Goal: Information Seeking & Learning: Learn about a topic

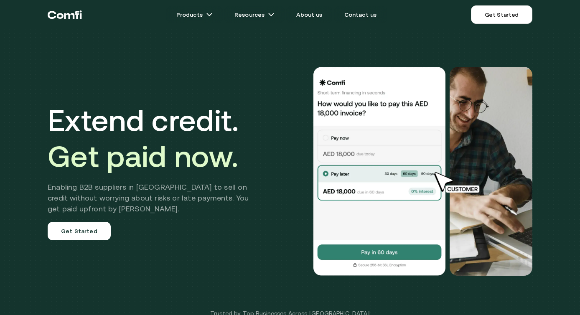
click at [199, 158] on span "Get paid now." at bounding box center [143, 156] width 191 height 34
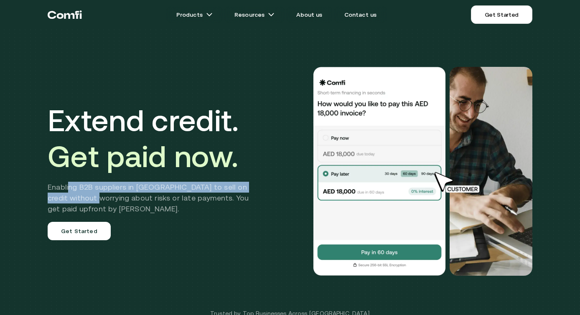
drag, startPoint x: 69, startPoint y: 186, endPoint x: 95, endPoint y: 202, distance: 30.1
click at [95, 202] on h2 "Enabling B2B suppliers in MENA to sell on credit without worrying about risks o…" at bounding box center [155, 198] width 214 height 33
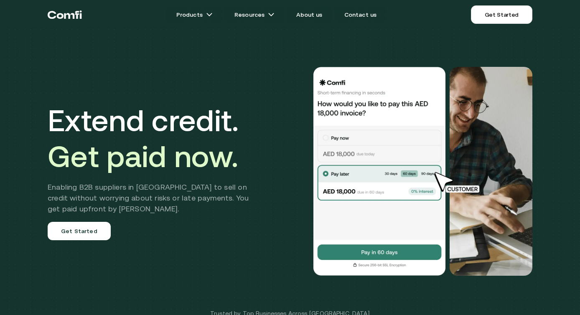
click at [196, 229] on div "Extend credit. Get paid now. Enabling B2B suppliers in MENA to sell on credit w…" at bounding box center [155, 171] width 214 height 138
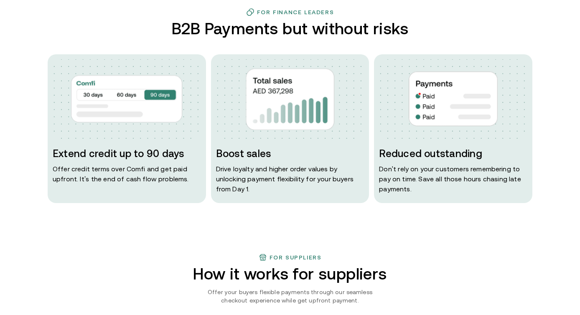
scroll to position [393, 0]
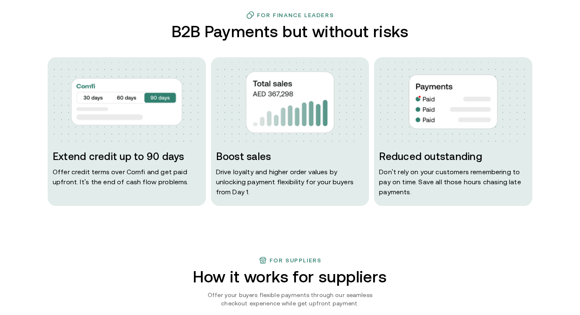
click at [104, 179] on p "Offer credit terms over Comfi and get paid upfront. It’s the end of cash flow p…" at bounding box center [127, 177] width 148 height 20
drag, startPoint x: 91, startPoint y: 171, endPoint x: 97, endPoint y: 185, distance: 15.5
click at [97, 185] on p "Offer credit terms over Comfi and get paid upfront. It’s the end of cash flow p…" at bounding box center [127, 177] width 148 height 20
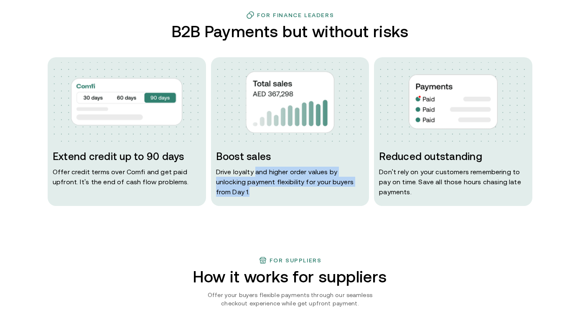
drag, startPoint x: 255, startPoint y: 174, endPoint x: 259, endPoint y: 190, distance: 16.8
click at [259, 190] on p "Drive loyalty and higher order values by unlocking payment flexibility for your…" at bounding box center [290, 182] width 148 height 30
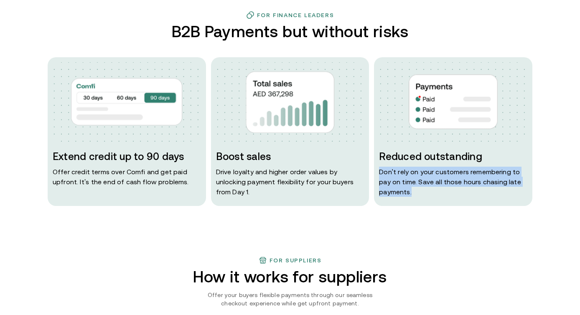
drag, startPoint x: 414, startPoint y: 193, endPoint x: 382, endPoint y: 165, distance: 42.1
click at [382, 165] on div "Reduced outstanding Don ' t rely on your customers remembering to pay on time. …" at bounding box center [453, 173] width 148 height 47
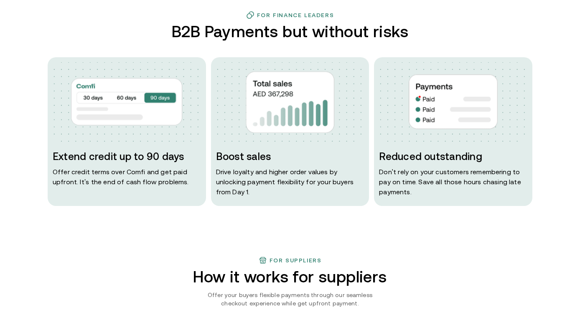
click at [406, 190] on p "Don ' t rely on your customers remembering to pay on time. Save all those hours…" at bounding box center [453, 182] width 148 height 30
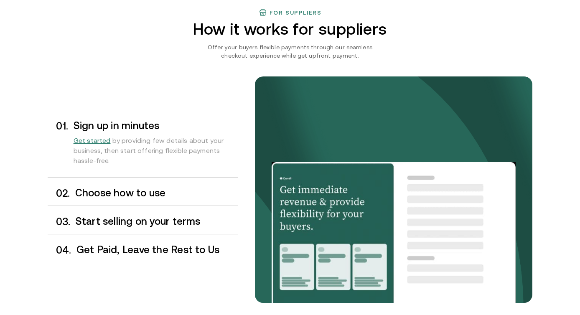
scroll to position [641, 0]
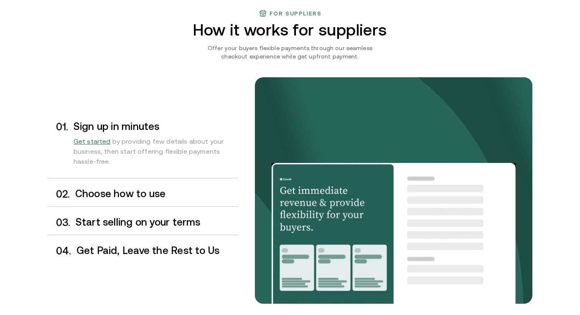
click at [123, 194] on h3 "Choose how to use" at bounding box center [156, 194] width 163 height 11
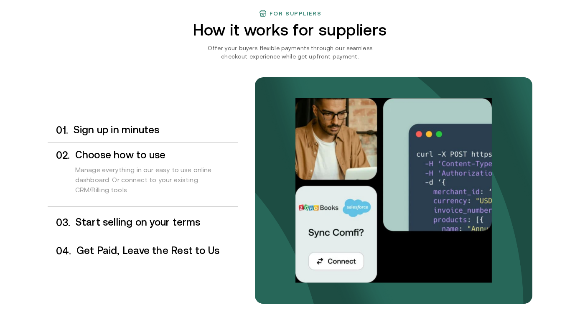
click at [160, 121] on div "0 1 . Sign up in minutes" at bounding box center [143, 130] width 191 height 25
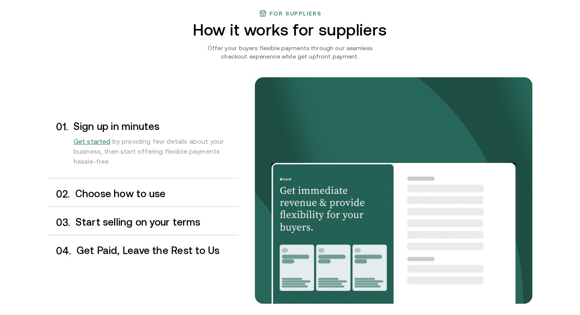
click at [131, 200] on div "Choose how to use" at bounding box center [156, 194] width 163 height 11
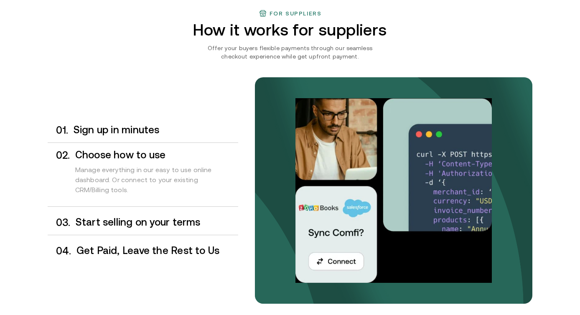
scroll to position [669, 0]
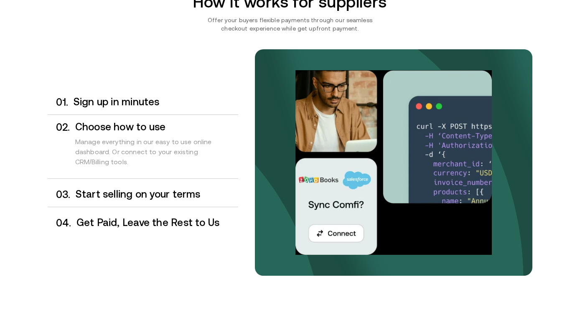
click at [139, 199] on h3 "Start selling on your terms" at bounding box center [157, 194] width 163 height 11
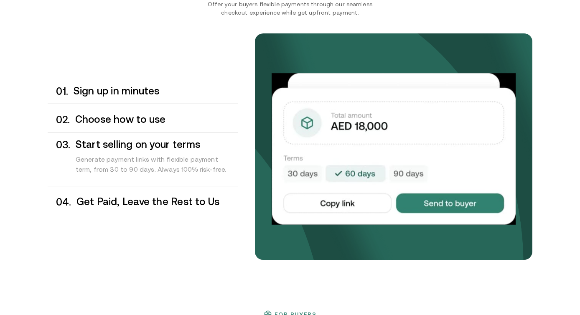
scroll to position [688, 0]
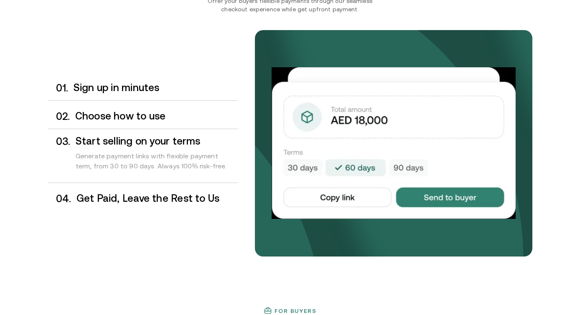
click at [148, 201] on h3 "Get Paid, Leave the Rest to Us" at bounding box center [158, 198] width 162 height 11
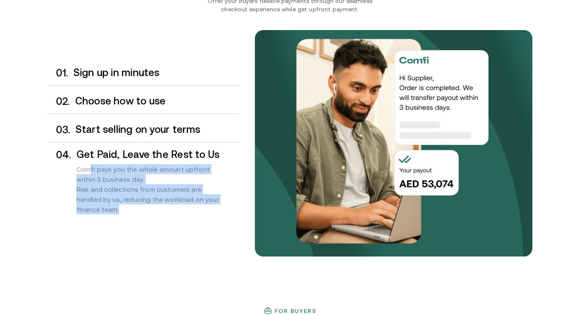
drag, startPoint x: 106, startPoint y: 210, endPoint x: 88, endPoint y: 166, distance: 48.4
click at [88, 166] on div "Comfi pays you the whole amount upfront within 3 business day. Risk and collect…" at bounding box center [158, 191] width 162 height 63
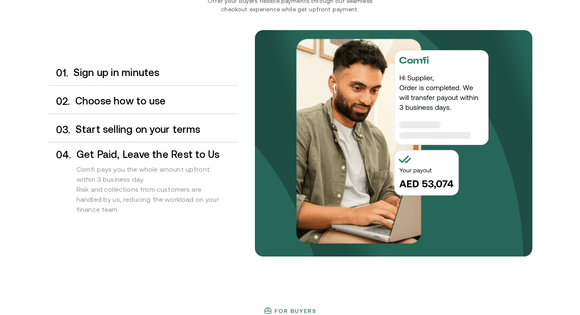
click at [96, 191] on div "Comfi pays you the whole amount upfront within 3 business day. Risk and collect…" at bounding box center [158, 191] width 162 height 63
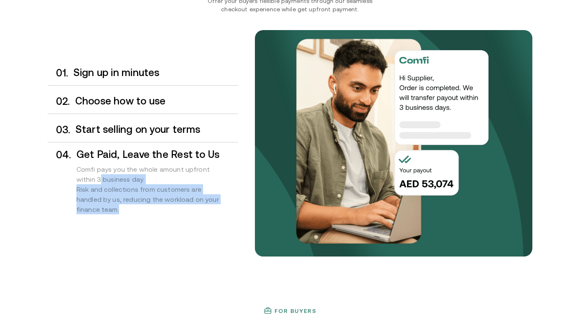
drag, startPoint x: 97, startPoint y: 207, endPoint x: 80, endPoint y: 178, distance: 33.7
click at [80, 178] on div "Comfi pays you the whole amount upfront within 3 business day. Risk and collect…" at bounding box center [158, 191] width 162 height 63
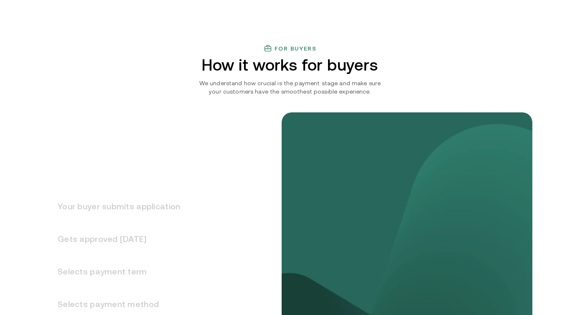
scroll to position [952, 0]
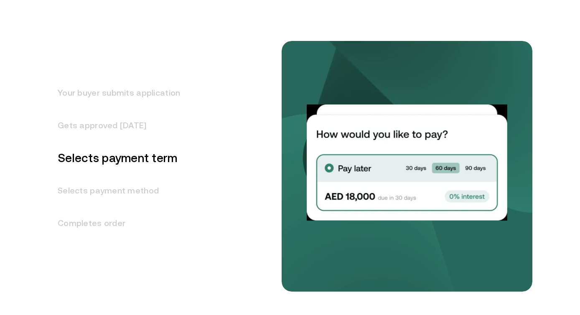
click at [131, 95] on h3 "Your buyer submits application" at bounding box center [114, 93] width 133 height 33
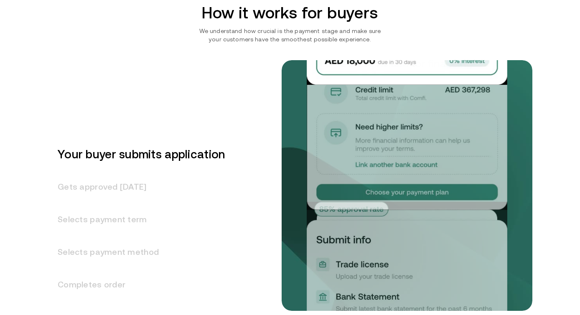
scroll to position [1000, 0]
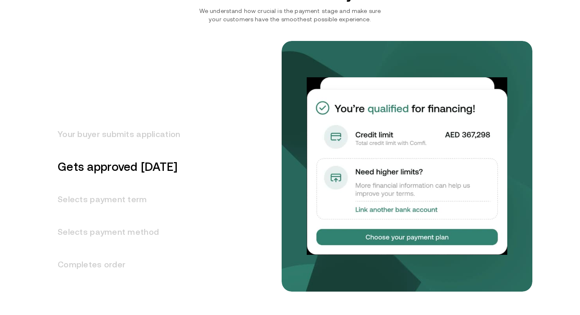
click at [141, 134] on h3 "Your buyer submits application" at bounding box center [114, 134] width 133 height 33
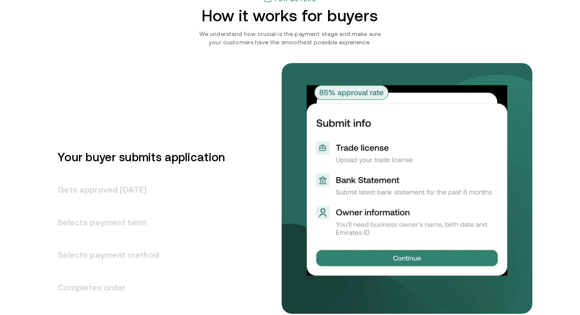
click at [115, 189] on h3 "Gets approved [DATE]" at bounding box center [136, 190] width 177 height 33
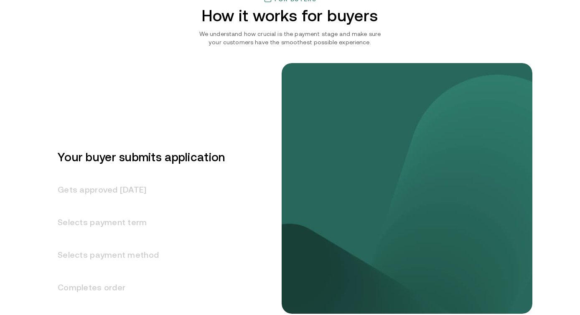
scroll to position [1032, 0]
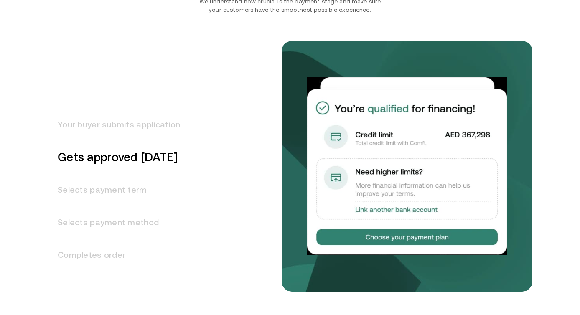
click at [94, 222] on h3 "Selects payment method" at bounding box center [114, 222] width 133 height 33
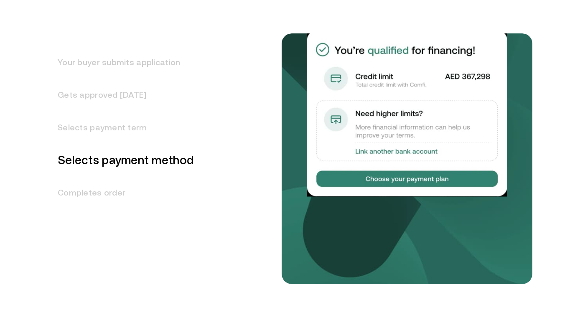
scroll to position [1098, 0]
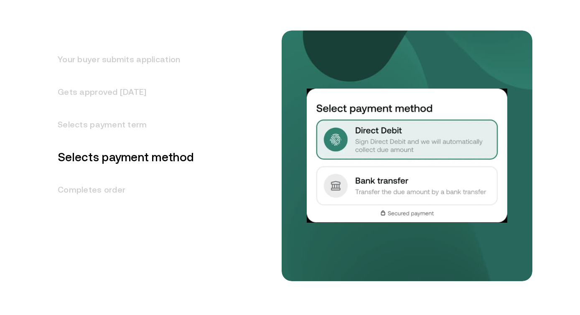
click at [103, 191] on h3 "Completes order" at bounding box center [121, 190] width 146 height 33
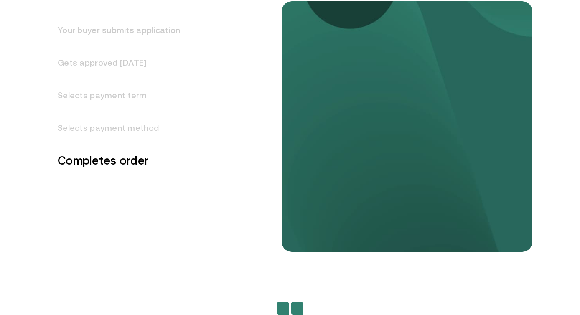
scroll to position [1130, 0]
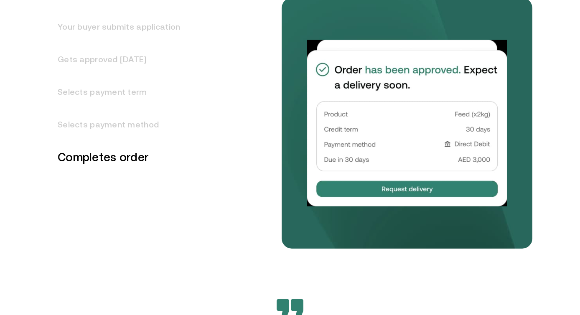
click at [123, 129] on h3 "Selects payment method" at bounding box center [114, 124] width 133 height 33
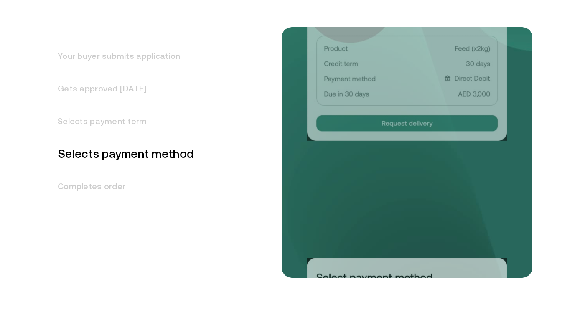
scroll to position [1098, 0]
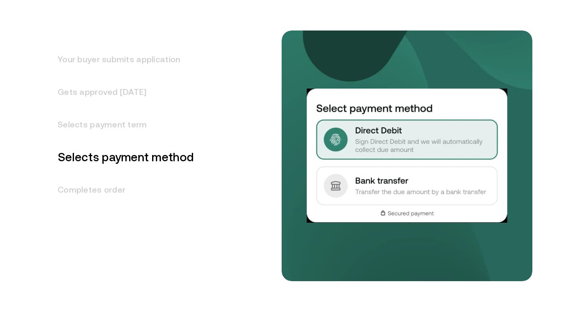
click at [111, 126] on h3 "Selects payment term" at bounding box center [121, 124] width 146 height 33
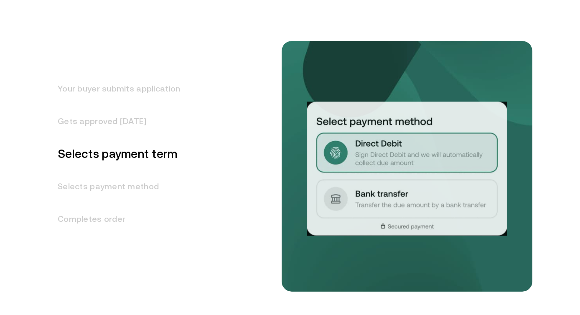
scroll to position [1065, 0]
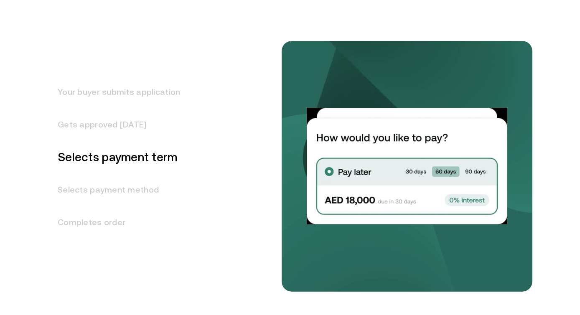
click at [113, 129] on h3 "Gets approved [DATE]" at bounding box center [114, 124] width 133 height 33
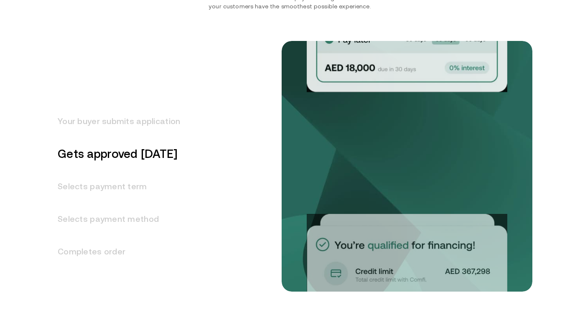
scroll to position [1032, 0]
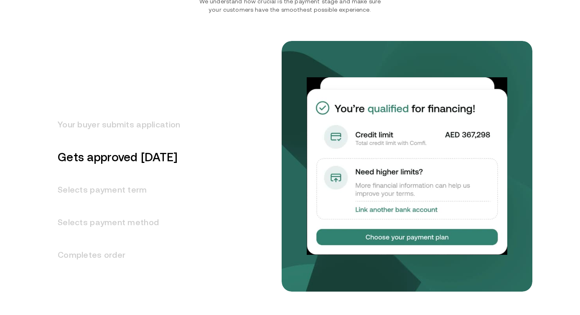
click at [120, 131] on h3 "Your buyer submits application" at bounding box center [114, 124] width 133 height 33
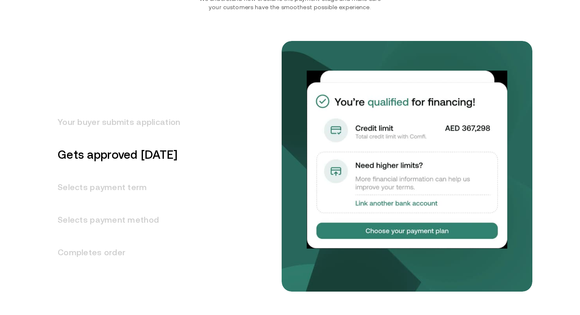
scroll to position [1016, 0]
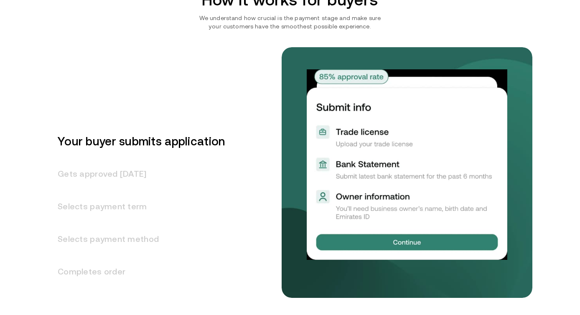
click at [119, 176] on h3 "Gets approved [DATE]" at bounding box center [136, 174] width 177 height 33
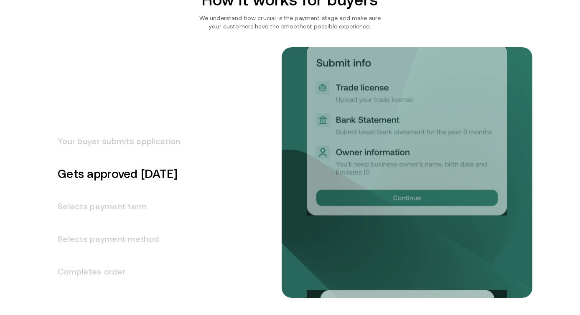
scroll to position [1032, 0]
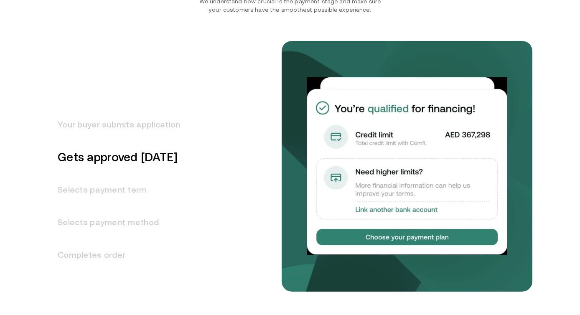
click at [116, 192] on h3 "Selects payment term" at bounding box center [114, 190] width 133 height 33
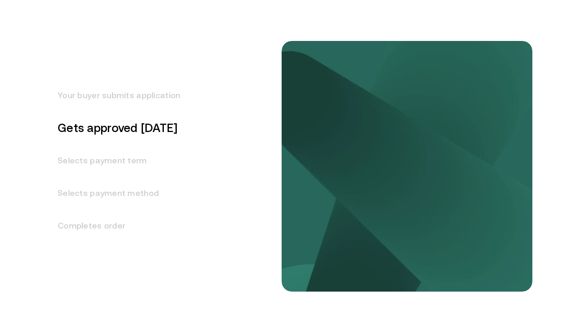
scroll to position [1065, 0]
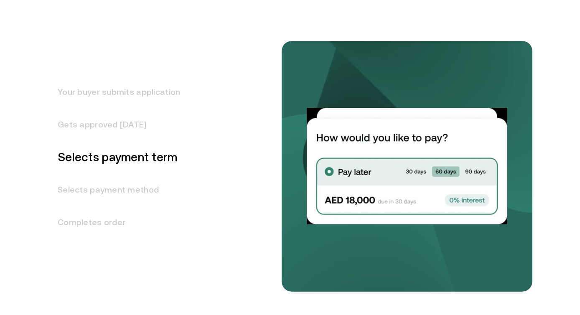
click at [121, 189] on h3 "Selects payment method" at bounding box center [114, 190] width 133 height 33
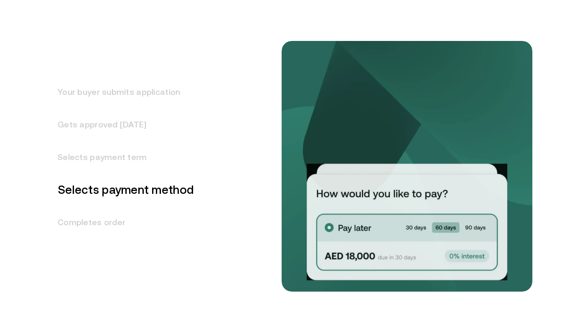
scroll to position [1098, 0]
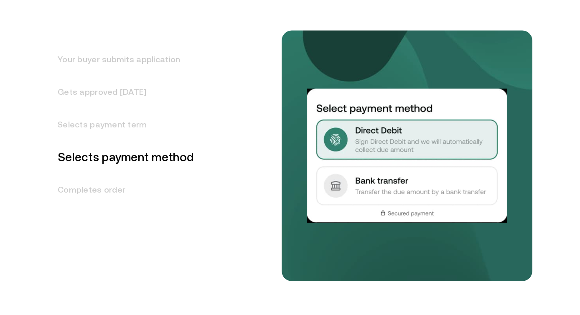
click at [110, 194] on h3 "Completes order" at bounding box center [121, 190] width 146 height 33
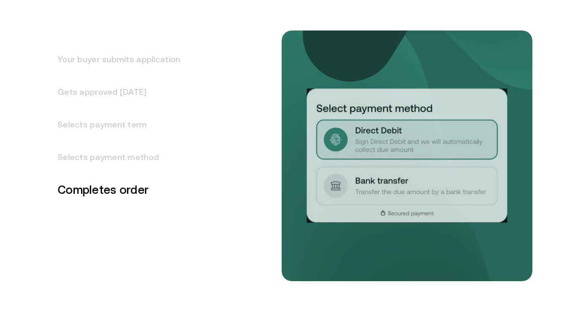
scroll to position [1130, 0]
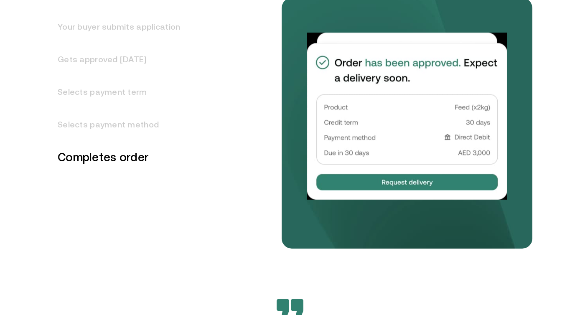
click at [107, 248] on div "Your buyer submits application Gets approved [DATE] Selects payment term Select…" at bounding box center [169, 114] width 243 height 270
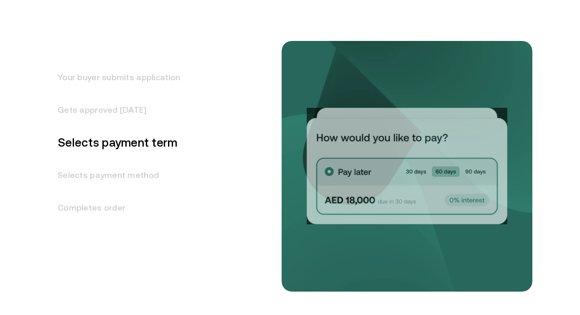
click at [118, 198] on h3 "Completes order" at bounding box center [114, 208] width 133 height 33
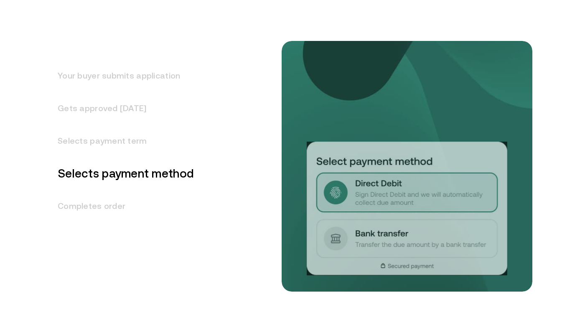
scroll to position [1109, 0]
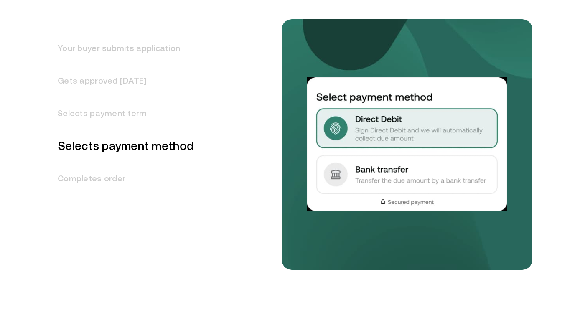
click at [110, 175] on h3 "Completes order" at bounding box center [121, 178] width 146 height 33
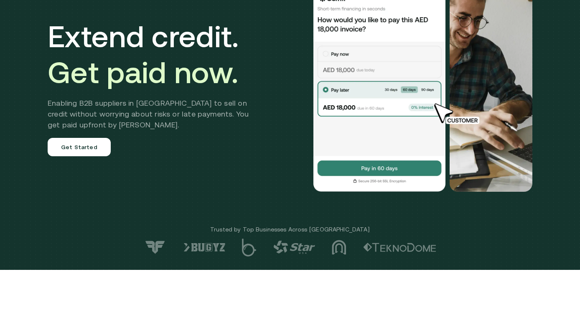
scroll to position [0, 0]
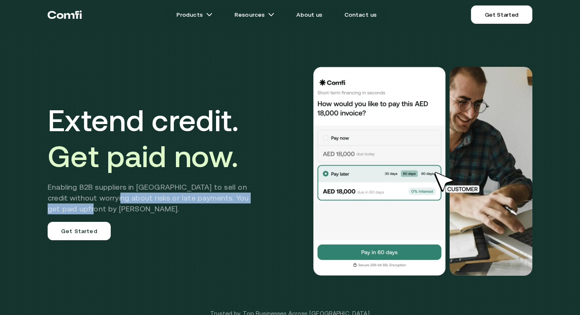
drag, startPoint x: 114, startPoint y: 198, endPoint x: 138, endPoint y: 215, distance: 29.3
click at [138, 215] on div "Extend credit. Get paid now. Enabling B2B suppliers in MENA to sell on credit w…" at bounding box center [155, 171] width 214 height 138
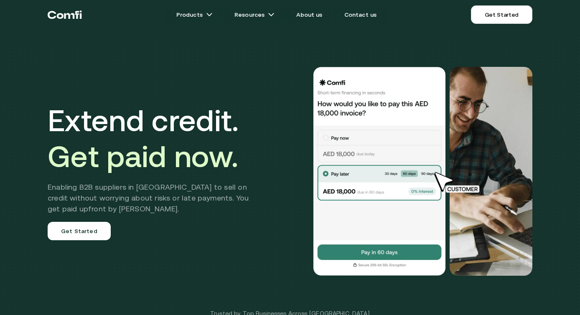
click at [184, 189] on h2 "Enabling B2B suppliers in [GEOGRAPHIC_DATA] to sell on credit without worrying …" at bounding box center [155, 198] width 214 height 33
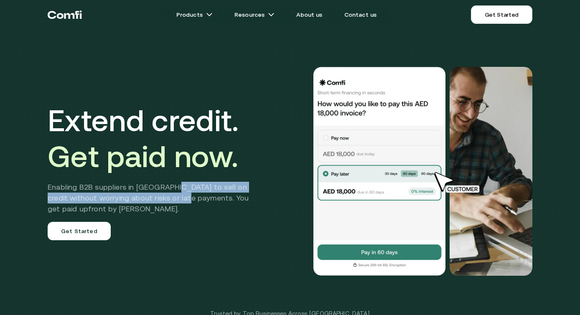
drag, startPoint x: 184, startPoint y: 198, endPoint x: 176, endPoint y: 187, distance: 13.7
click at [176, 187] on h2 "Enabling B2B suppliers in [GEOGRAPHIC_DATA] to sell on credit without worrying …" at bounding box center [155, 198] width 214 height 33
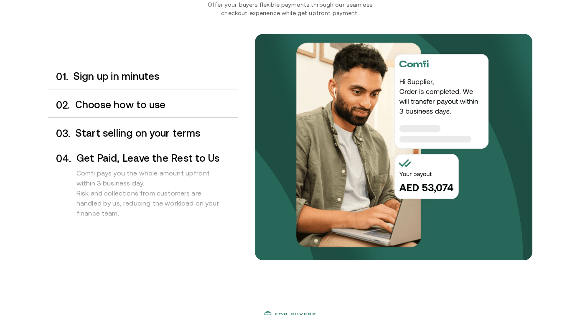
scroll to position [690, 0]
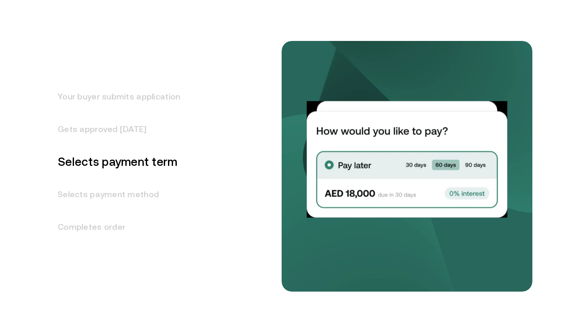
click at [125, 143] on h3 "Gets approved [DATE]" at bounding box center [114, 129] width 133 height 33
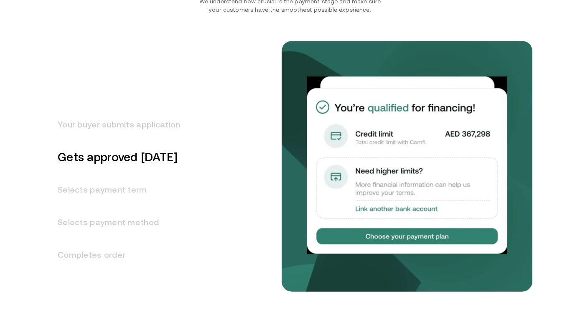
click at [118, 201] on h3 "Selects payment term" at bounding box center [114, 190] width 133 height 33
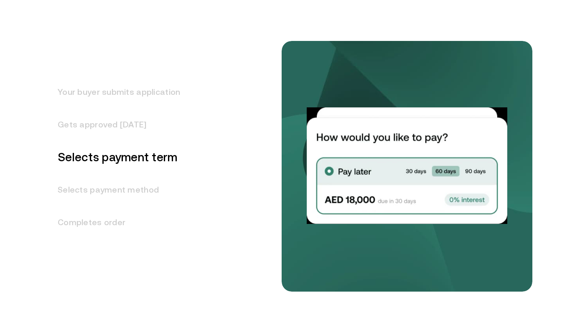
click at [123, 186] on h3 "Selects payment method" at bounding box center [114, 190] width 133 height 33
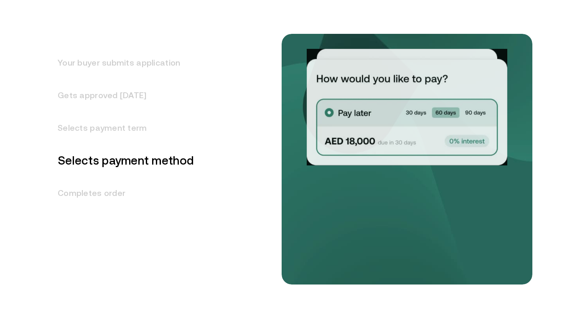
scroll to position [1098, 0]
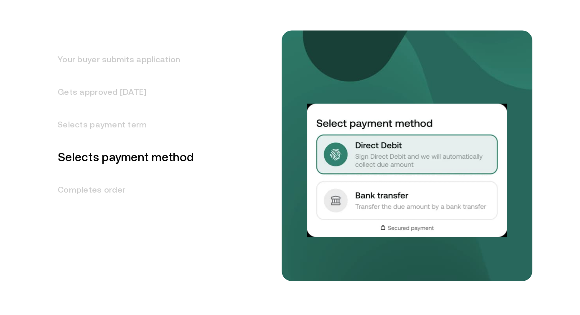
click at [110, 209] on div "Your buyer submits application Gets approved [DATE] Selects payment term Select…" at bounding box center [169, 146] width 243 height 270
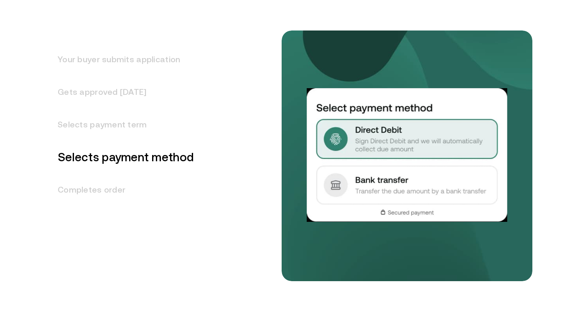
click at [105, 192] on h3 "Completes order" at bounding box center [121, 190] width 146 height 33
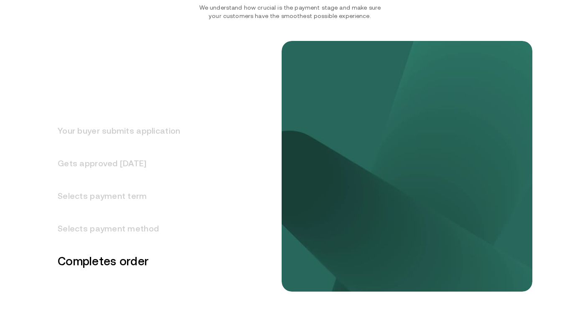
scroll to position [996, 0]
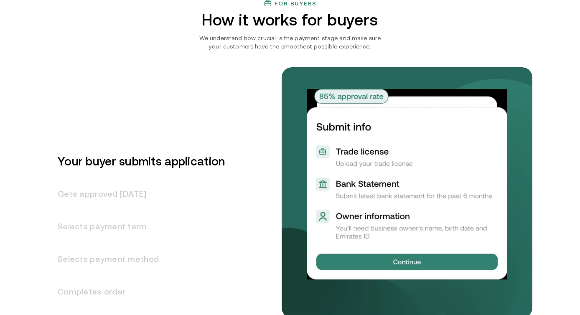
click at [138, 192] on h3 "Gets approved [DATE]" at bounding box center [136, 194] width 177 height 33
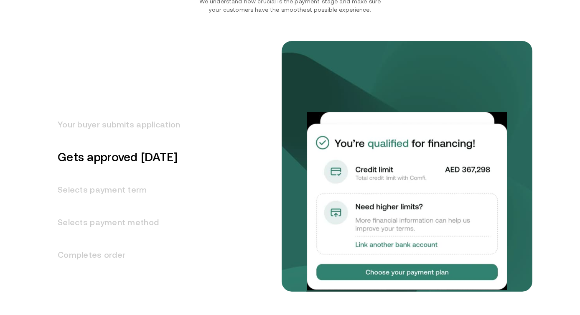
click at [125, 194] on h3 "Selects payment term" at bounding box center [114, 190] width 133 height 33
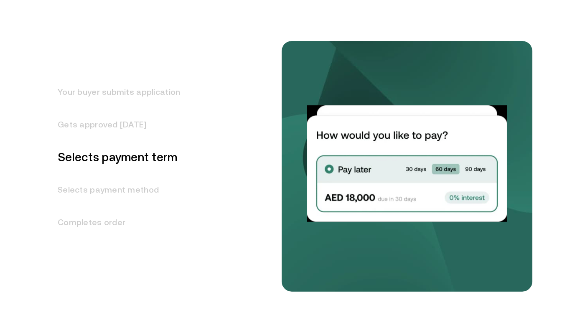
click at [126, 186] on h3 "Selects payment method" at bounding box center [114, 190] width 133 height 33
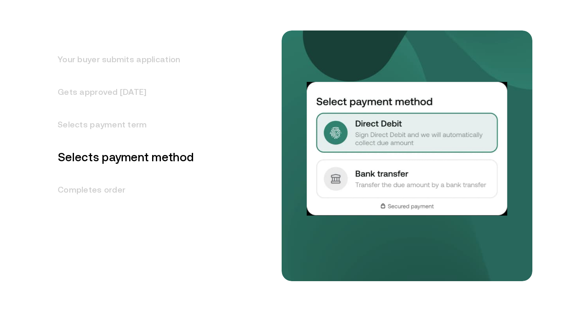
click at [115, 202] on h3 "Completes order" at bounding box center [121, 190] width 146 height 33
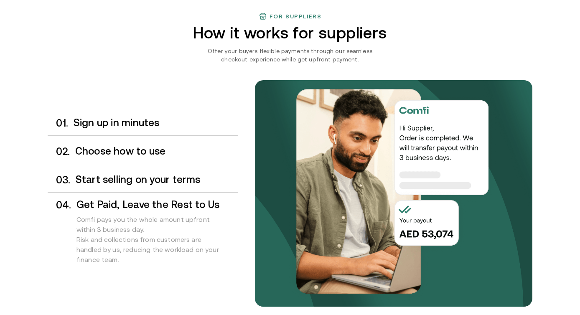
scroll to position [579, 0]
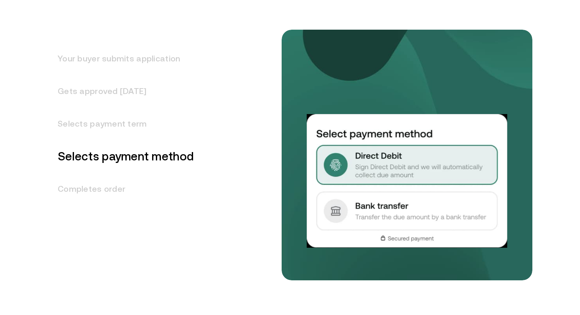
click at [119, 156] on h3 "Selects payment method" at bounding box center [121, 156] width 146 height 33
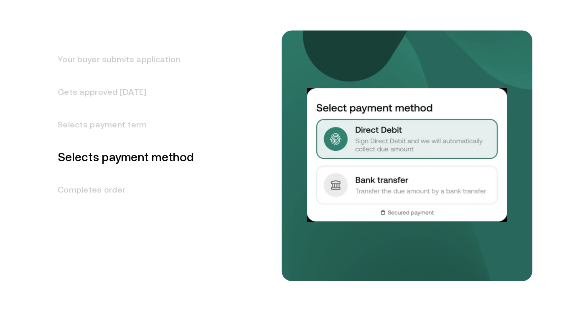
click at [111, 138] on h3 "Selects payment term" at bounding box center [121, 124] width 146 height 33
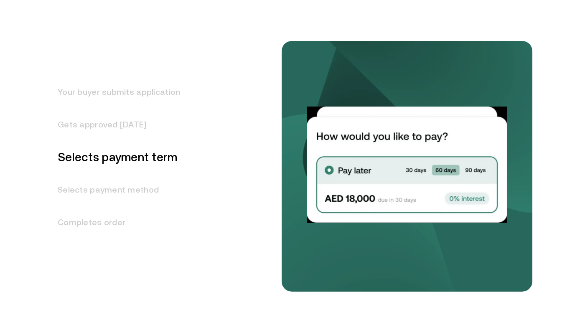
click at [103, 123] on h3 "Gets approved [DATE]" at bounding box center [114, 124] width 133 height 33
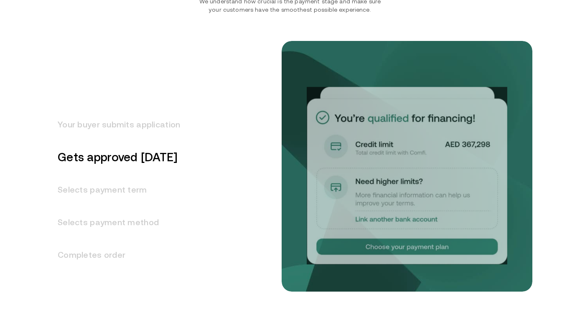
click at [113, 123] on h3 "Your buyer submits application" at bounding box center [114, 124] width 133 height 33
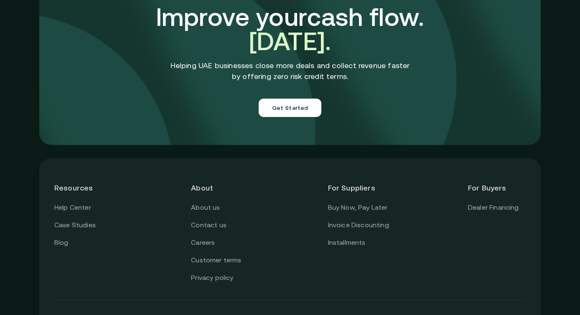
scroll to position [2918, 0]
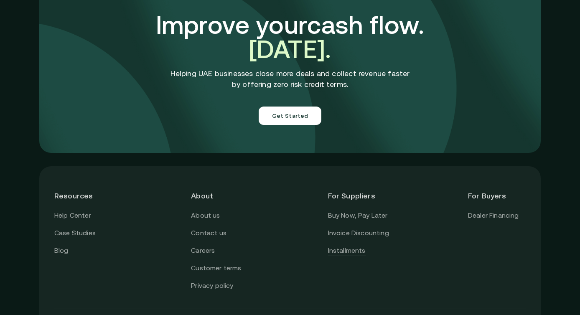
click at [345, 245] on link "Installments" at bounding box center [347, 250] width 38 height 11
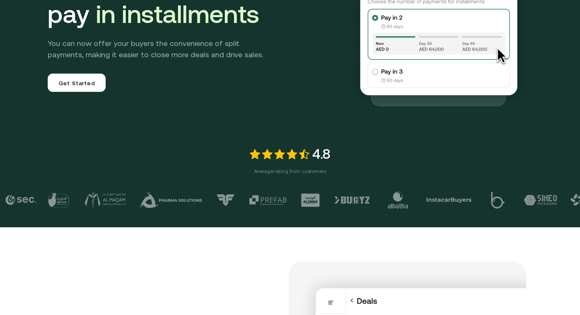
scroll to position [61, 0]
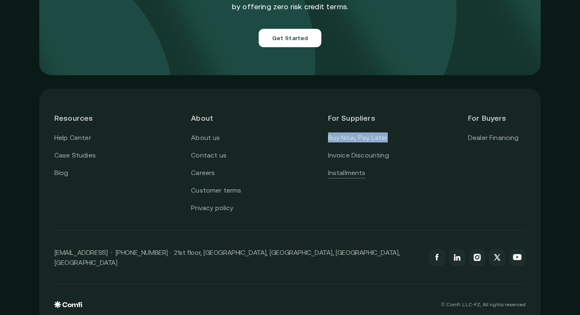
scroll to position [2892, 0]
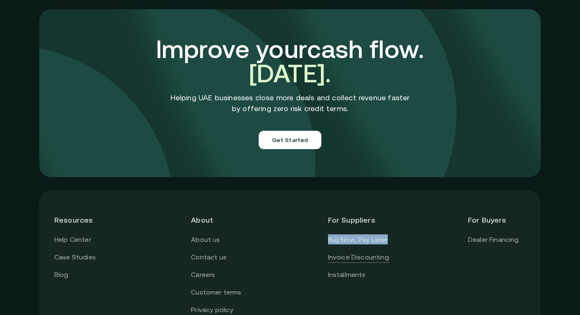
click at [351, 252] on link "Invoice Discounting" at bounding box center [358, 257] width 61 height 11
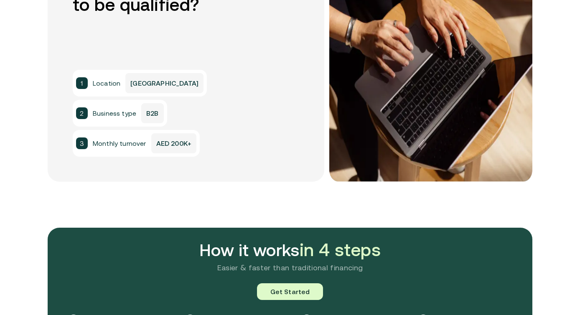
scroll to position [682, 0]
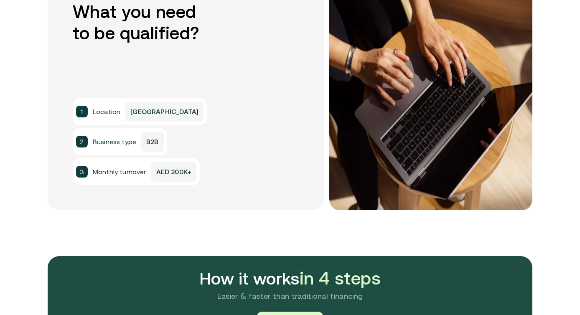
click at [151, 143] on p "B2B" at bounding box center [152, 142] width 22 height 20
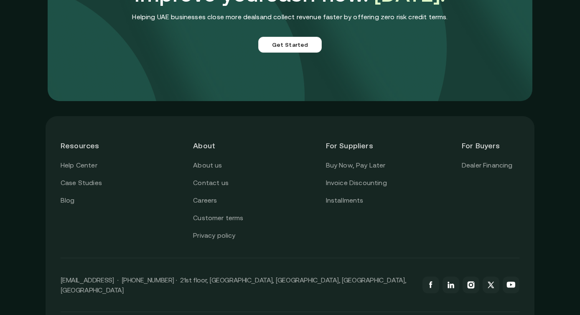
scroll to position [2210, 0]
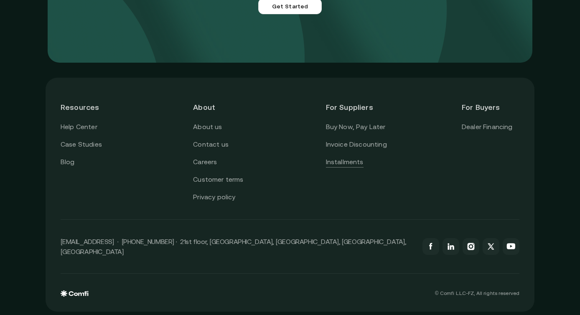
click at [347, 160] on link "Installments" at bounding box center [345, 162] width 38 height 11
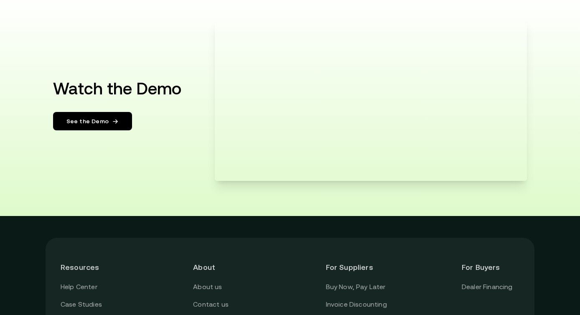
scroll to position [1641, 0]
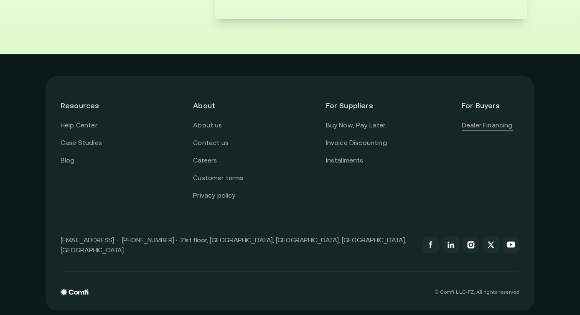
click at [483, 126] on link "Dealer Financing" at bounding box center [487, 125] width 51 height 11
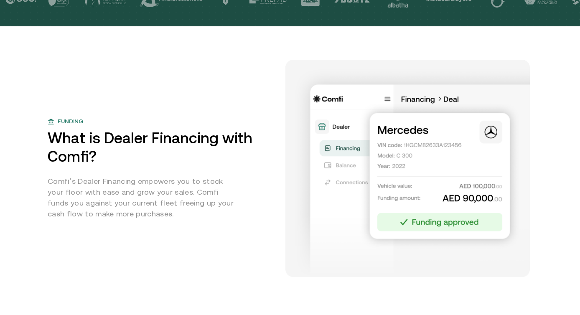
scroll to position [348, 0]
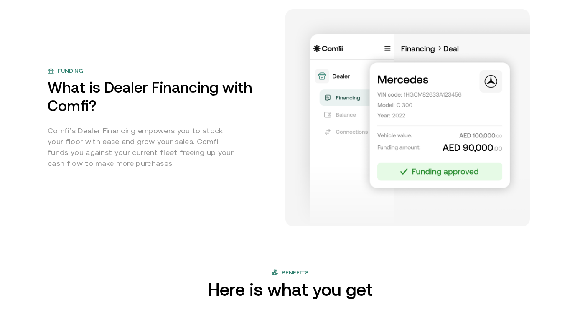
click at [236, 169] on p "Comfi’s Dealer Financing empowers you to stock your floor with ease and grow yo…" at bounding box center [143, 146] width 191 height 43
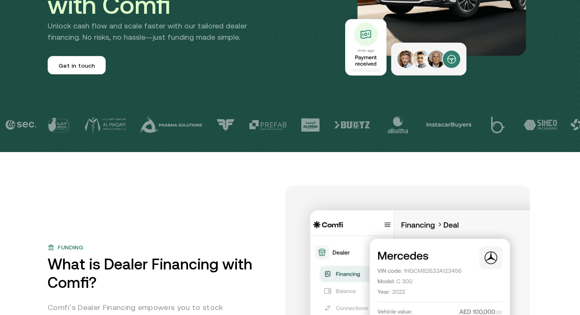
scroll to position [0, 0]
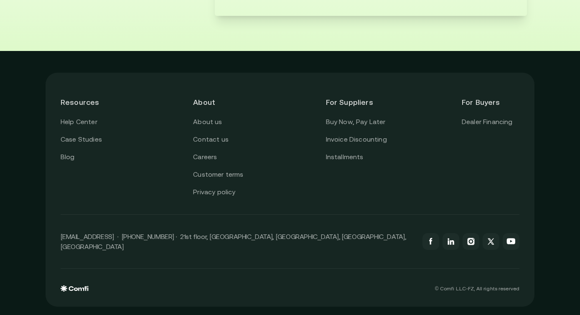
scroll to position [1641, 0]
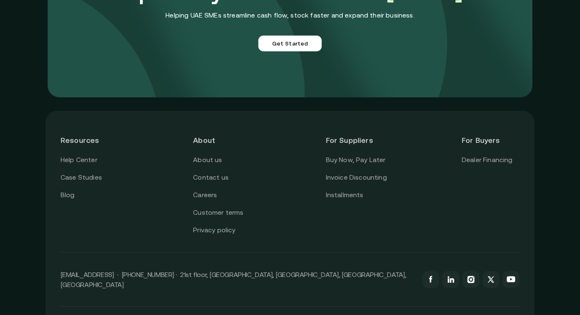
scroll to position [2377, 0]
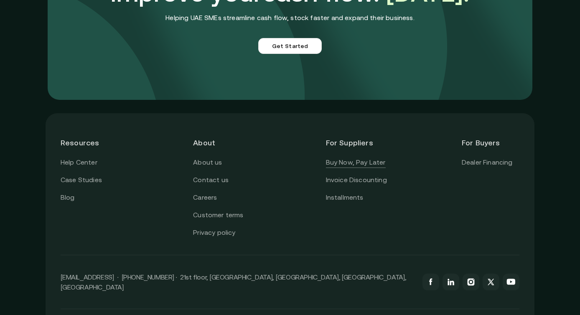
click at [365, 167] on link "Buy Now, Pay Later" at bounding box center [356, 162] width 60 height 11
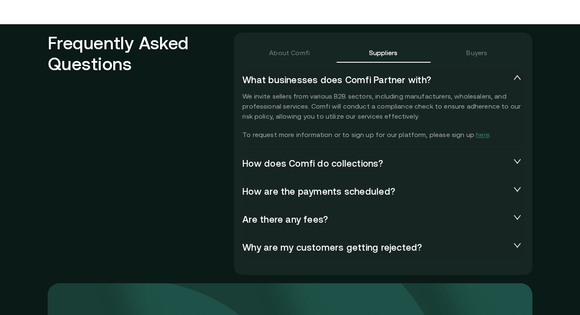
scroll to position [1836, 0]
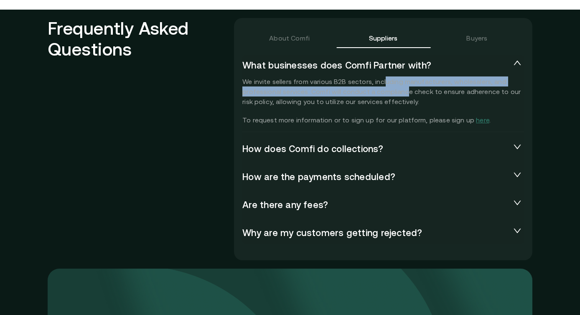
drag, startPoint x: 404, startPoint y: 92, endPoint x: 382, endPoint y: 82, distance: 24.2
click at [382, 82] on p "We invite sellers from various B2B sectors, including manufacturers, wholesaler…" at bounding box center [384, 101] width 282 height 49
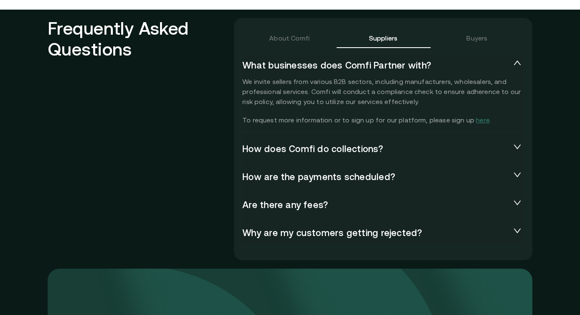
click at [374, 92] on p "We invite sellers from various B2B sectors, including manufacturers, wholesaler…" at bounding box center [384, 101] width 282 height 49
click at [362, 155] on span "How does Comfi do collections?" at bounding box center [377, 149] width 268 height 12
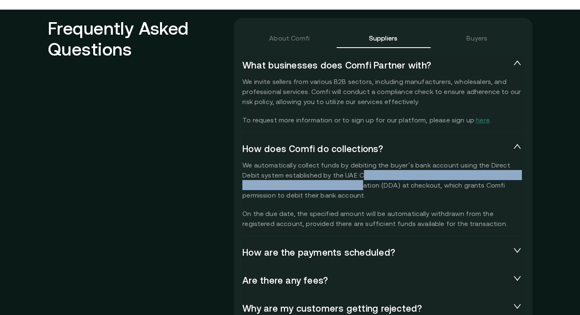
drag, startPoint x: 340, startPoint y: 173, endPoint x: 341, endPoint y: 186, distance: 13.4
click at [341, 186] on p "We automatically collect funds by debiting the buyer’s bank account using the D…" at bounding box center [384, 194] width 282 height 69
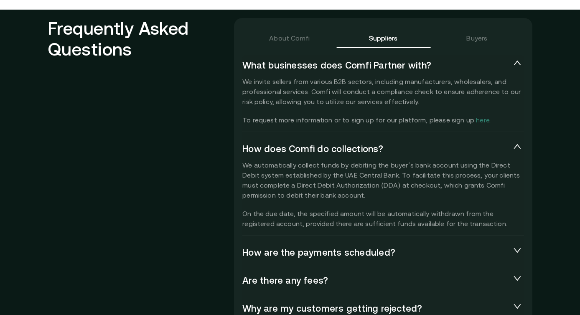
click at [337, 198] on p "We automatically collect funds by debiting the buyer’s bank account using the D…" at bounding box center [384, 194] width 282 height 69
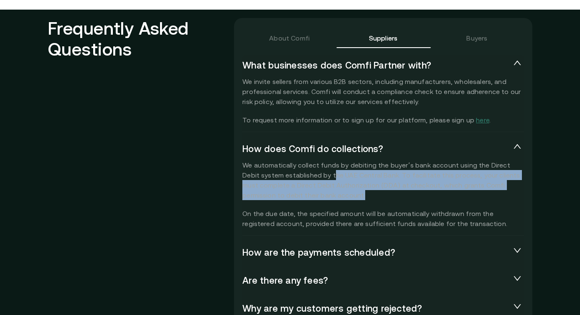
drag, startPoint x: 337, startPoint y: 198, endPoint x: 315, endPoint y: 175, distance: 31.7
click at [315, 175] on p "We automatically collect funds by debiting the buyer’s bank account using the D…" at bounding box center [384, 194] width 282 height 69
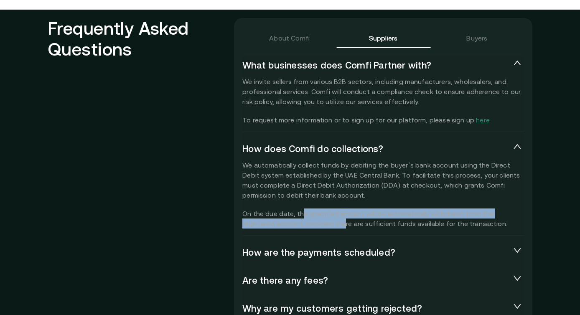
drag, startPoint x: 301, startPoint y: 213, endPoint x: 307, endPoint y: 225, distance: 13.3
click at [307, 225] on p "We automatically collect funds by debiting the buyer’s bank account using the D…" at bounding box center [384, 194] width 282 height 69
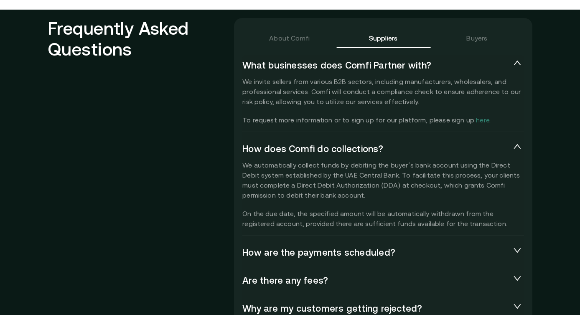
click at [304, 249] on span "How are the payments scheduled?" at bounding box center [377, 253] width 268 height 12
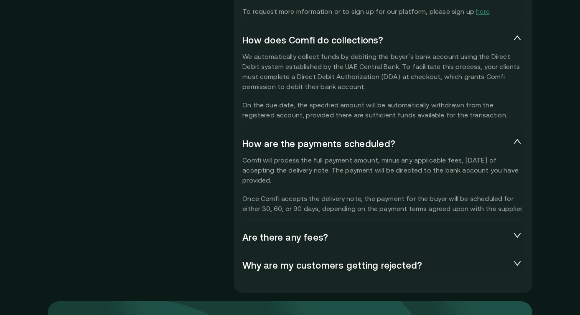
scroll to position [1949, 0]
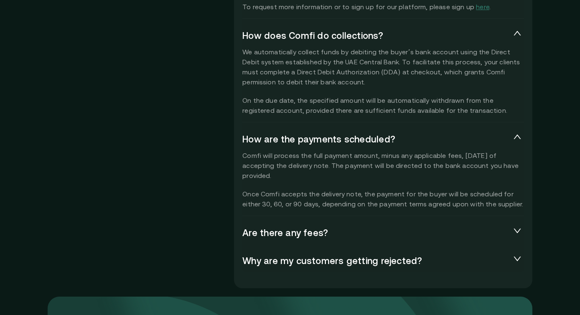
click at [310, 240] on div "Are there any fees?" at bounding box center [384, 233] width 282 height 22
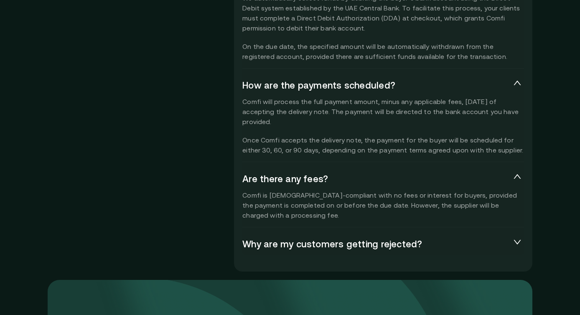
click at [308, 244] on span "Why are my customers getting rejected?" at bounding box center [377, 245] width 268 height 12
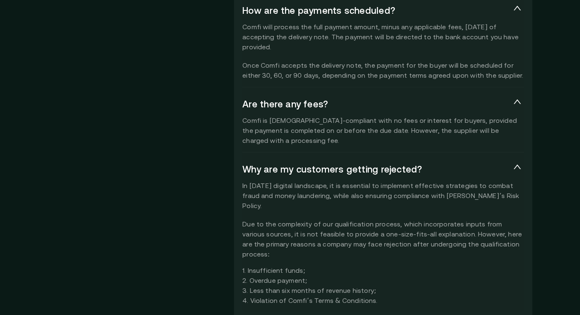
scroll to position [2079, 0]
click at [128, 240] on h2 "Frequently Asked Questions" at bounding box center [141, 49] width 186 height 549
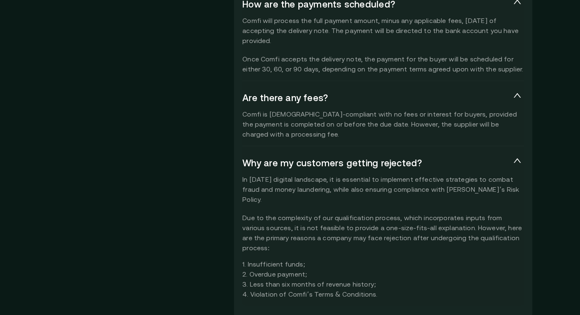
scroll to position [2083, 0]
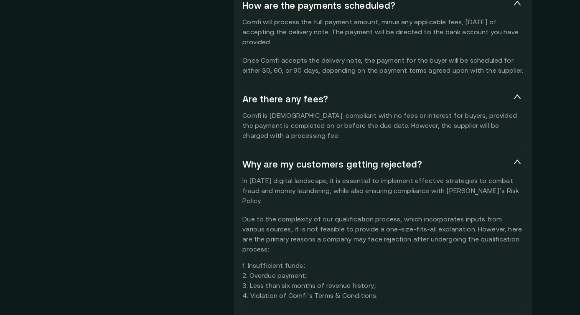
click at [164, 208] on h2 "Frequently Asked Questions" at bounding box center [141, 45] width 186 height 549
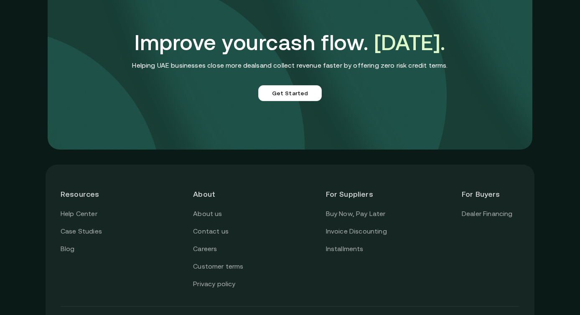
scroll to position [2465, 0]
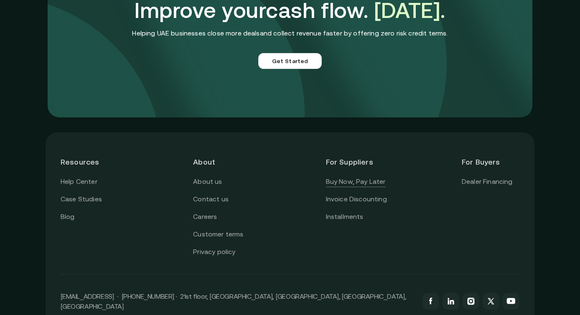
click at [353, 176] on link "Buy Now, Pay Later" at bounding box center [356, 181] width 60 height 11
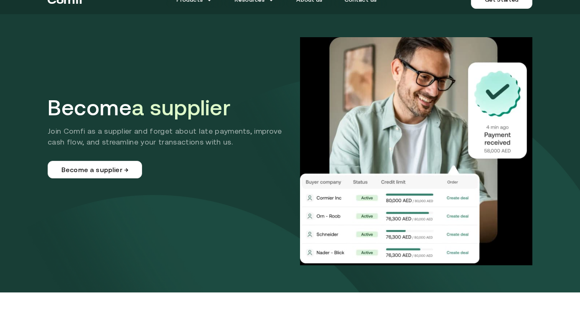
scroll to position [15, 0]
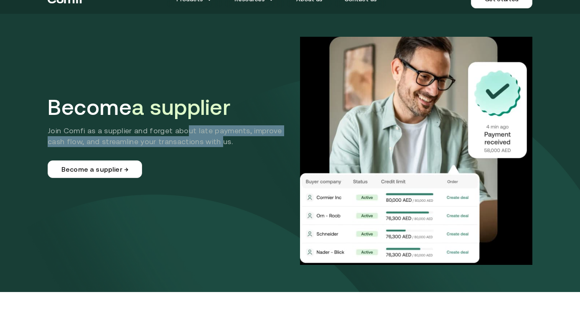
drag, startPoint x: 199, startPoint y: 142, endPoint x: 185, endPoint y: 131, distance: 17.5
click at [185, 131] on p "Join Comfi as a supplier and forget about late payments, improve cash flow, and…" at bounding box center [170, 136] width 245 height 22
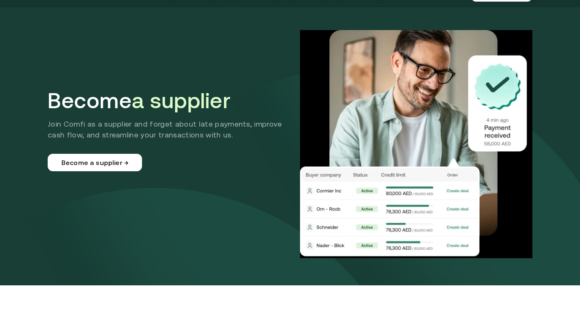
scroll to position [0, 0]
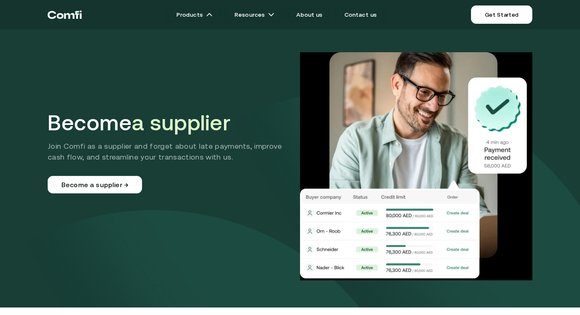
click at [74, 19] on icon "Return to the top of the Comfi home page" at bounding box center [65, 14] width 34 height 25
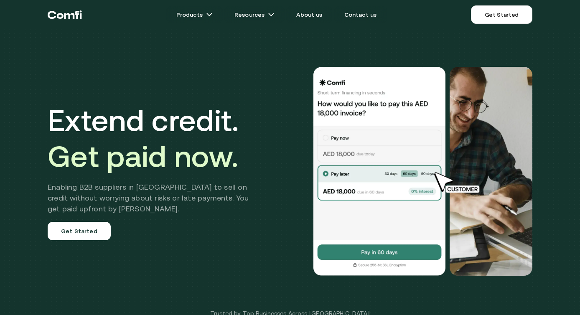
click at [230, 262] on div "Extend credit. Get paid now. Enabling B2B suppliers in [GEOGRAPHIC_DATA] to sel…" at bounding box center [290, 171] width 502 height 276
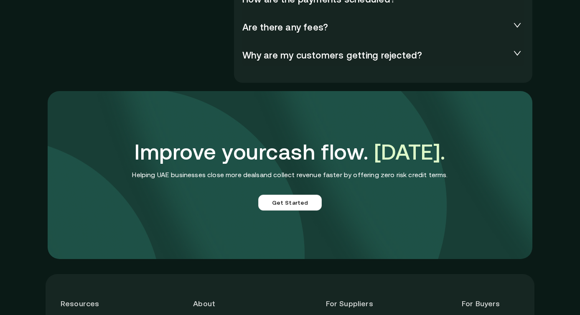
scroll to position [2210, 0]
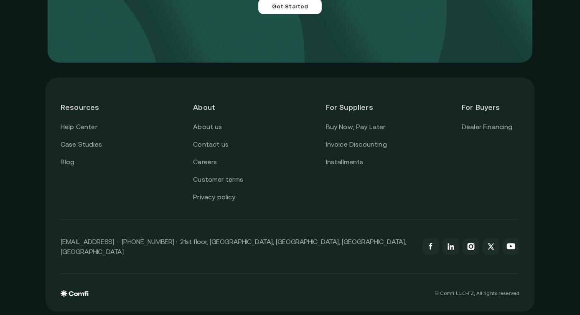
click at [357, 135] on div "Buy Now, Pay Later Invoice Discounting Installments" at bounding box center [356, 145] width 61 height 46
click at [356, 129] on link "Buy Now, Pay Later" at bounding box center [356, 127] width 60 height 11
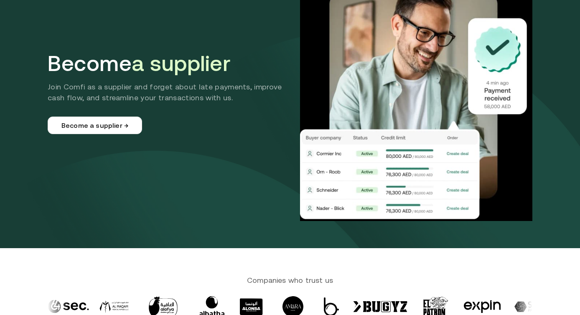
scroll to position [399, 0]
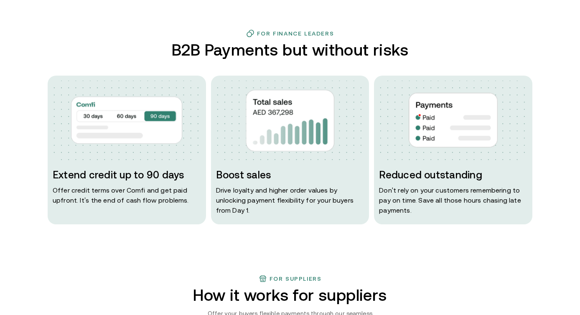
scroll to position [388, 0]
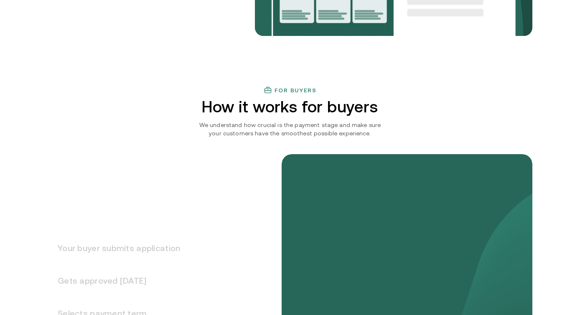
scroll to position [948, 0]
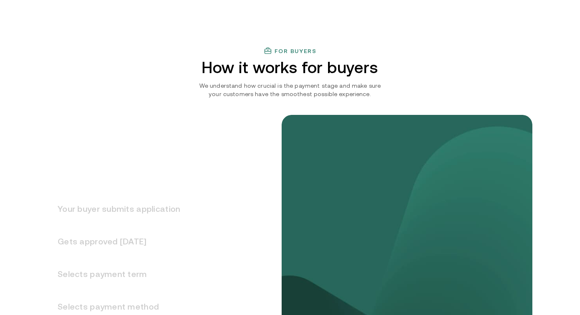
click at [149, 146] on div "Your buyer submits application Gets approved [DATE] Selects payment term Select…" at bounding box center [290, 264] width 485 height 333
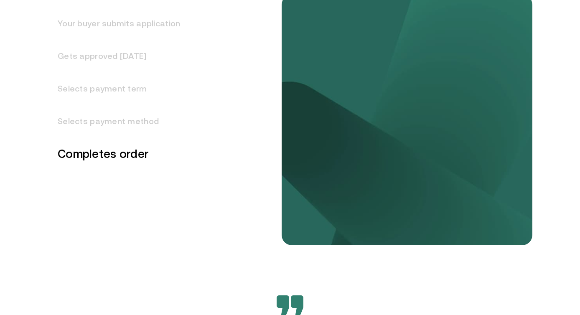
scroll to position [1093, 0]
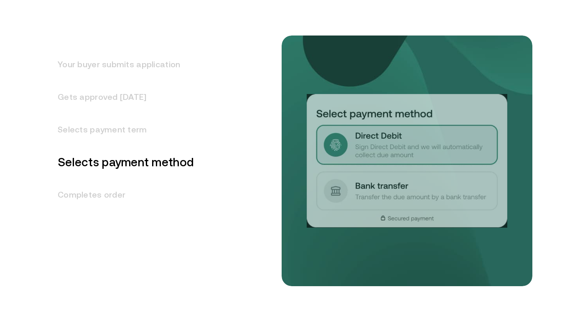
click at [104, 134] on h3 "Selects payment term" at bounding box center [121, 129] width 146 height 33
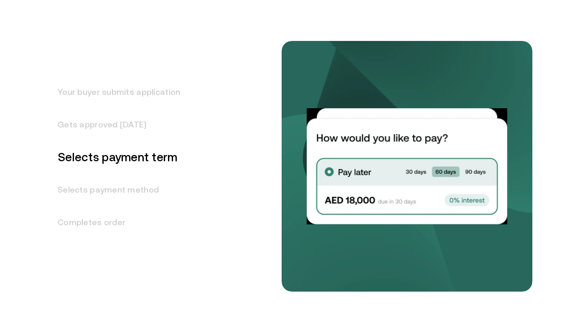
click at [119, 133] on h3 "Gets approved [DATE]" at bounding box center [114, 124] width 133 height 33
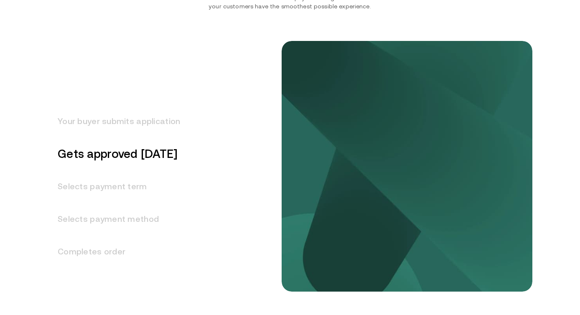
scroll to position [1032, 0]
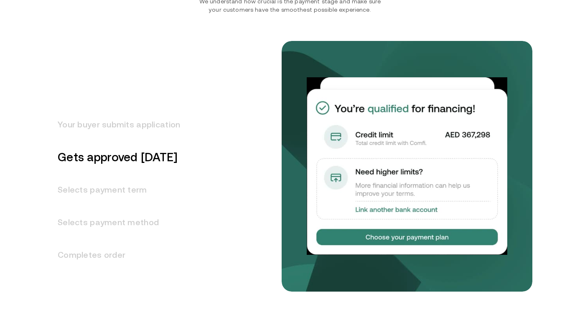
click at [120, 121] on h3 "Your buyer submits application" at bounding box center [114, 124] width 133 height 33
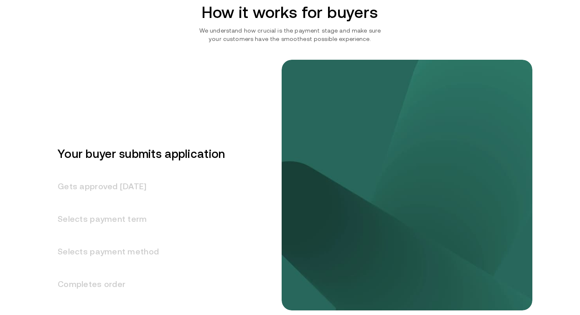
scroll to position [1000, 0]
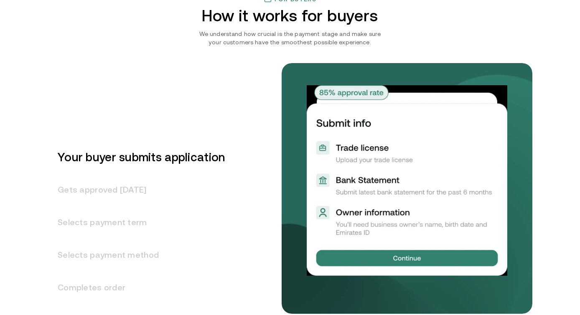
click at [104, 194] on h3 "Gets approved [DATE]" at bounding box center [136, 190] width 177 height 33
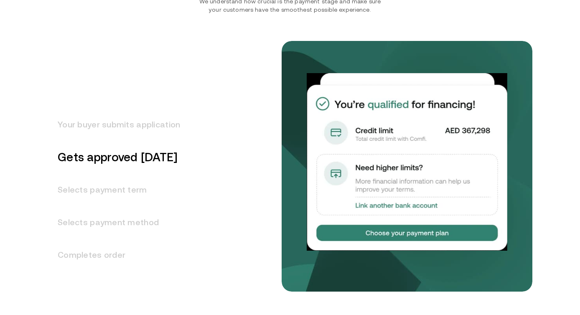
click at [107, 187] on h3 "Selects payment term" at bounding box center [114, 190] width 133 height 33
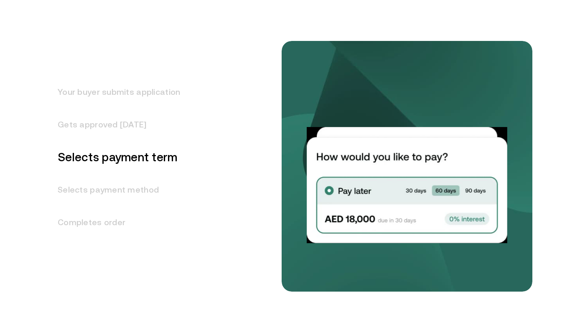
click at [107, 186] on h3 "Selects payment method" at bounding box center [114, 190] width 133 height 33
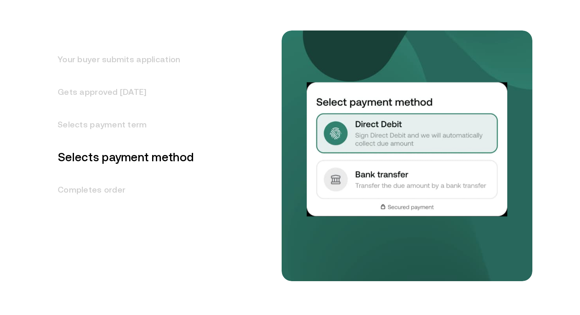
click at [102, 194] on h3 "Completes order" at bounding box center [121, 190] width 146 height 33
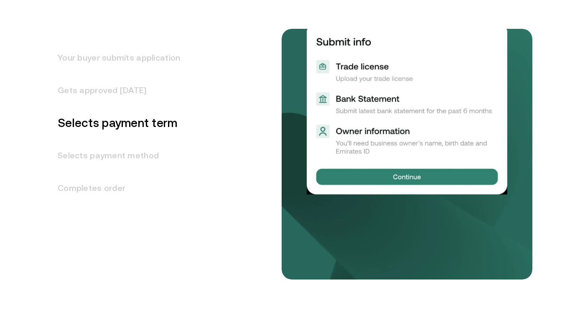
scroll to position [1129, 0]
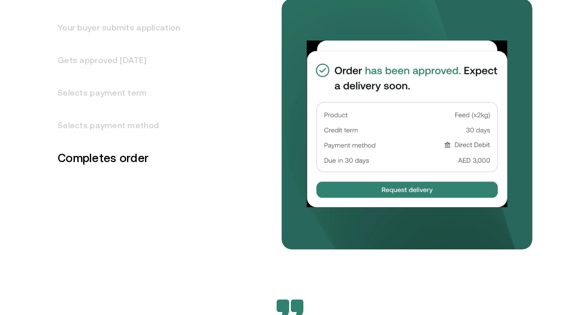
click at [129, 25] on h3 "Your buyer submits application" at bounding box center [114, 27] width 133 height 33
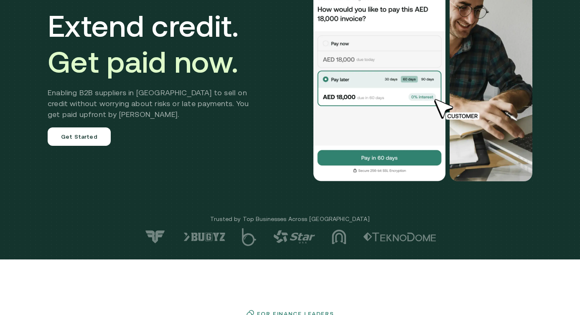
scroll to position [0, 0]
